Goal: Information Seeking & Learning: Find specific page/section

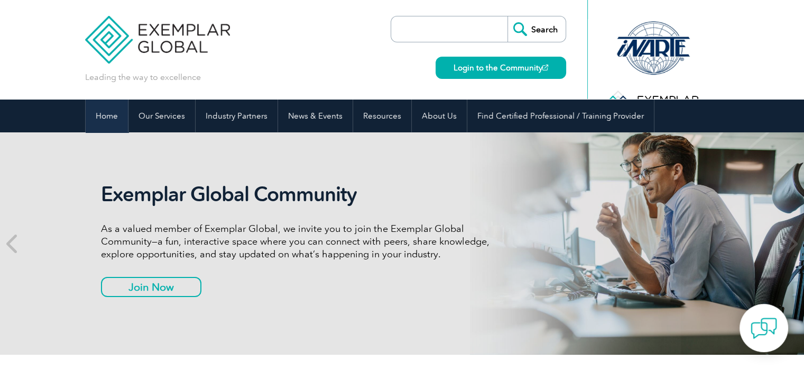
click at [102, 124] on link "Home" at bounding box center [107, 115] width 42 height 33
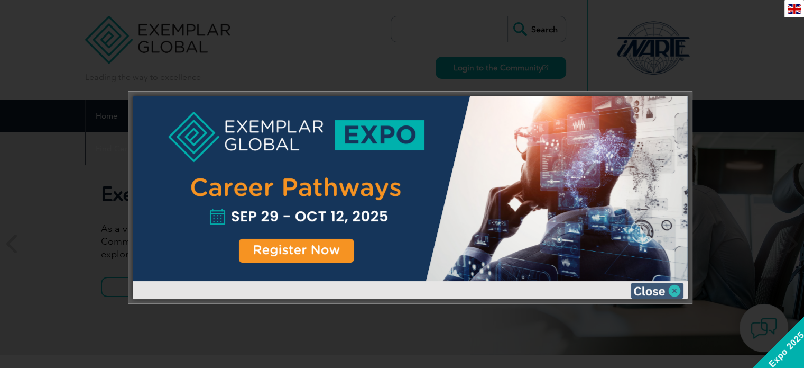
click at [659, 290] on img at bounding box center [657, 290] width 53 height 16
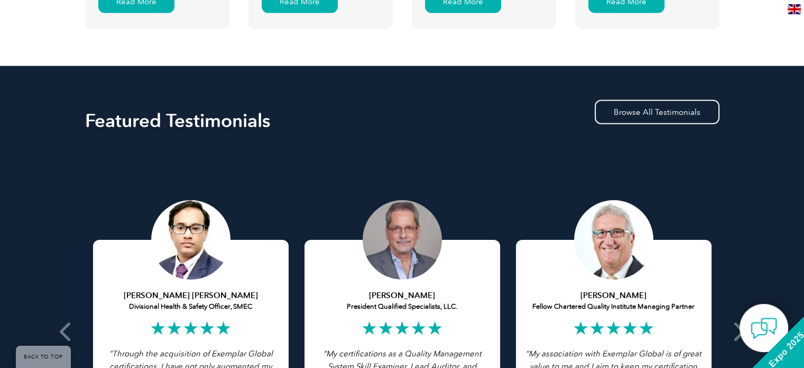
scroll to position [1900, 0]
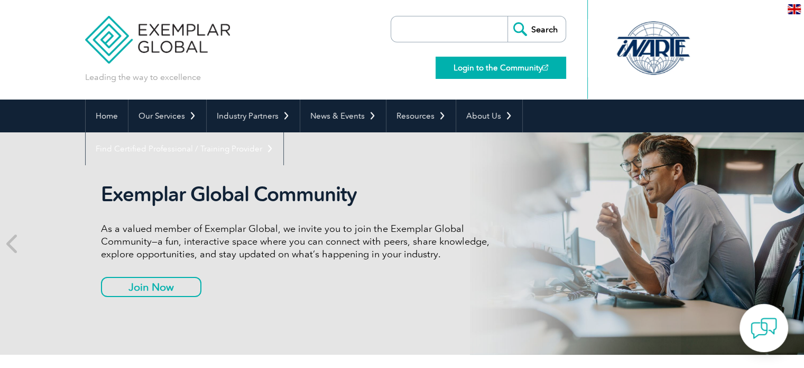
click at [480, 75] on link "Login to the Community" at bounding box center [501, 68] width 131 height 22
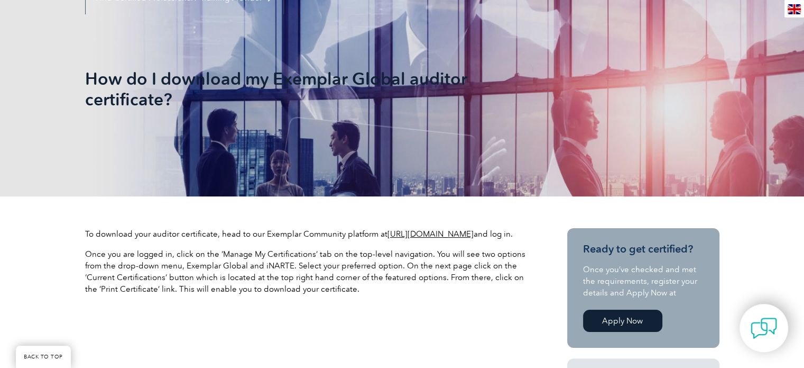
scroll to position [152, 0]
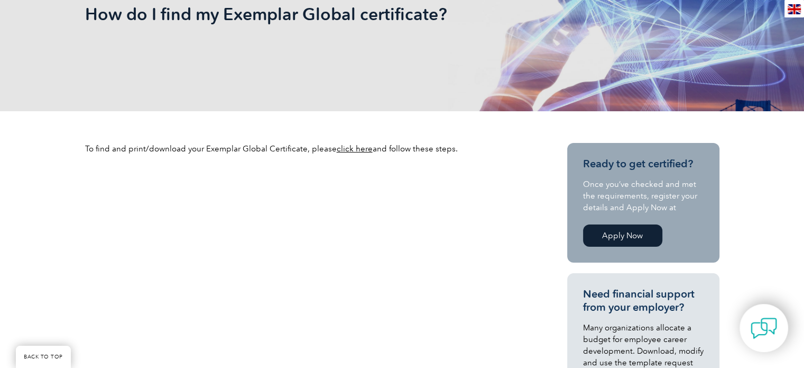
scroll to position [216, 0]
click at [344, 150] on link "click here" at bounding box center [355, 148] width 36 height 10
